Goal: Find specific page/section: Find specific page/section

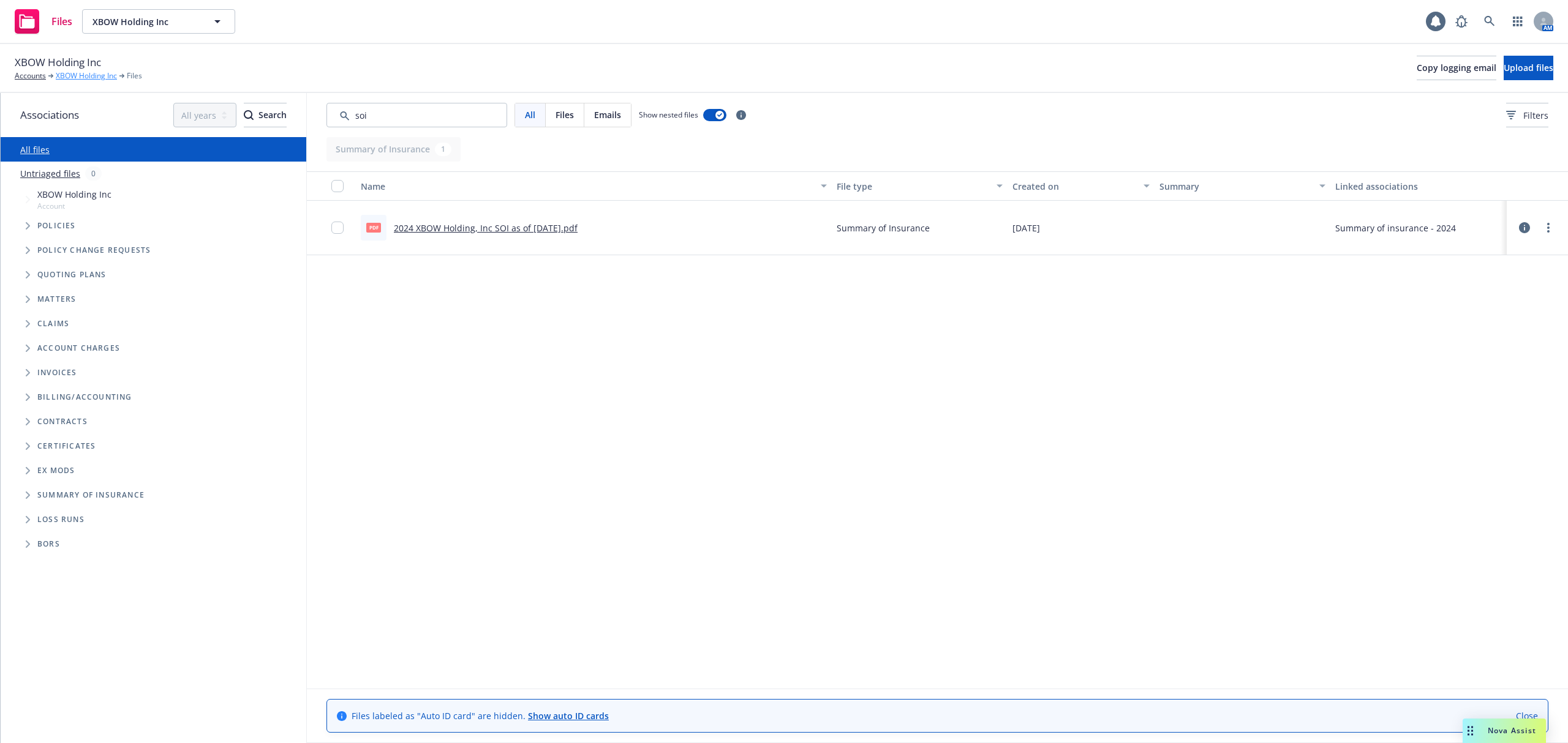
click at [81, 76] on link "XBOW Holding Inc" at bounding box center [86, 76] width 61 height 11
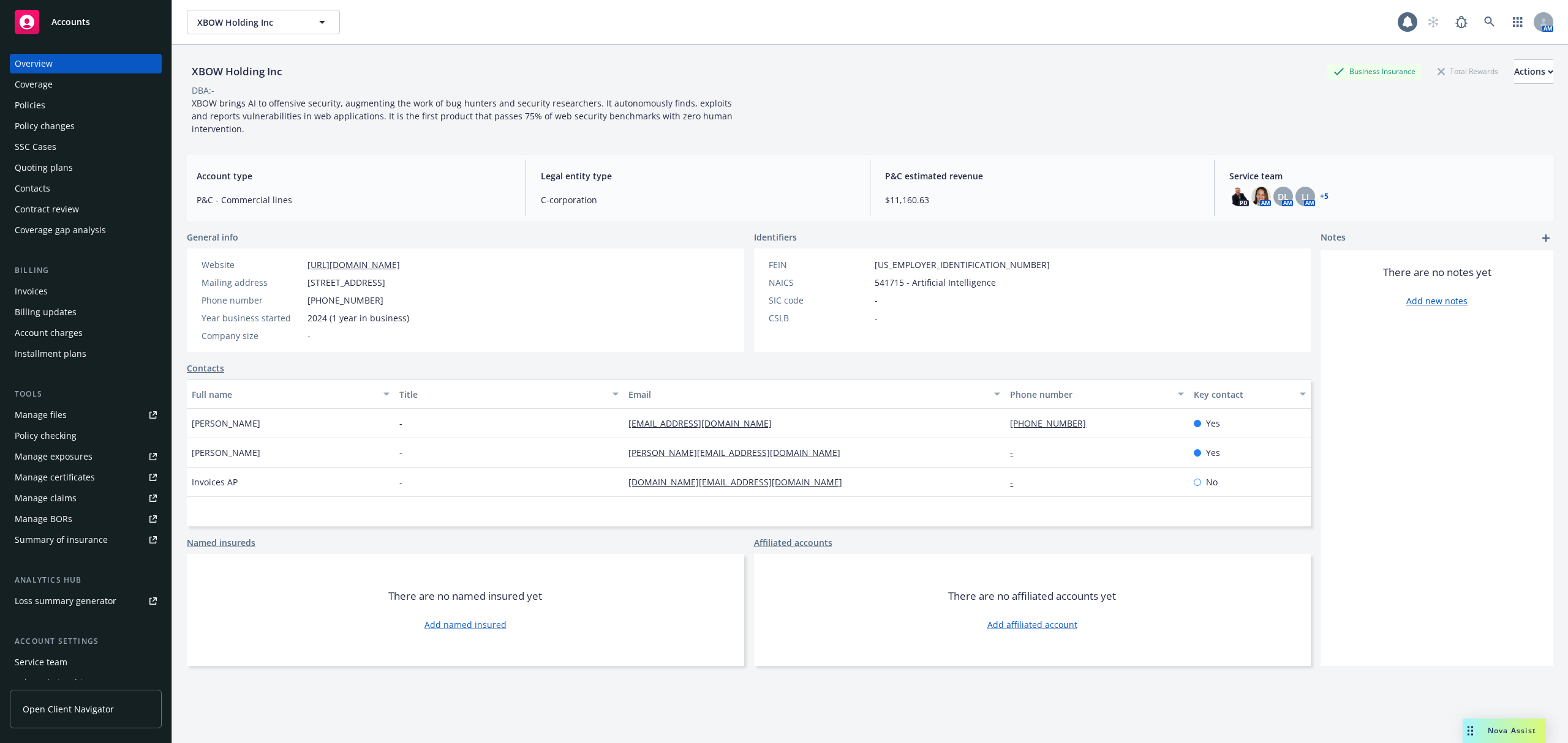
click at [36, 108] on div "Policies" at bounding box center [29, 105] width 30 height 19
